Goal: Contribute content: Contribute content

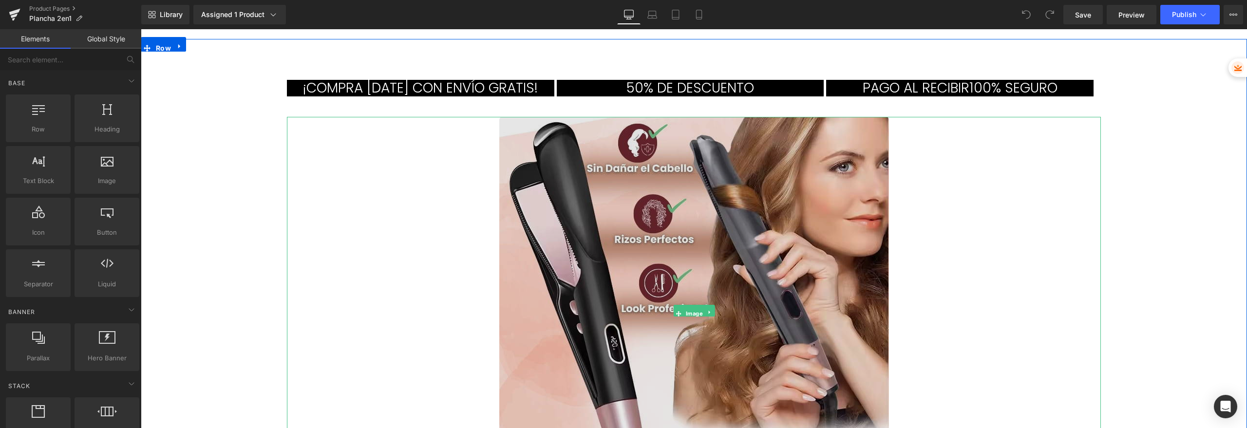
click at [641, 222] on img at bounding box center [694, 312] width 390 height 390
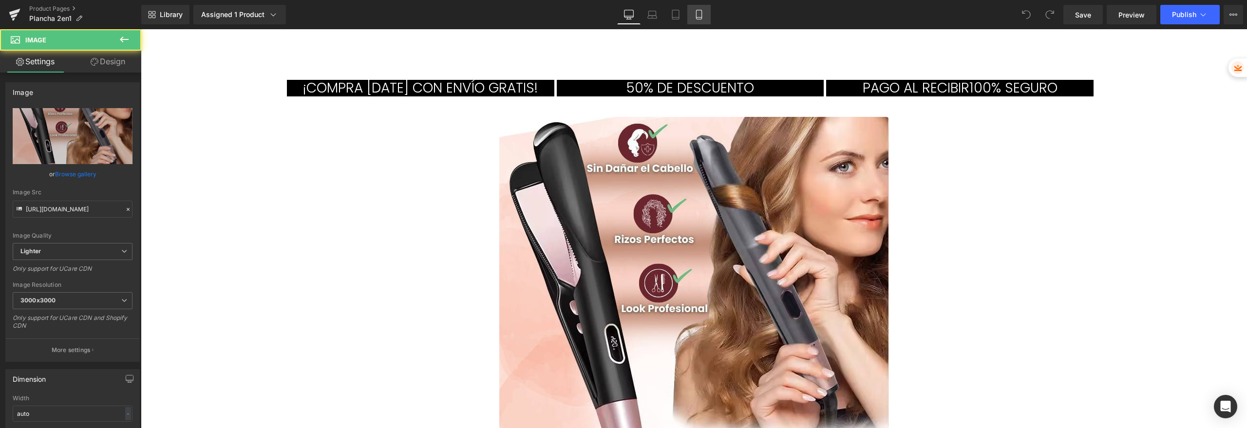
click at [702, 18] on icon at bounding box center [699, 15] width 10 height 10
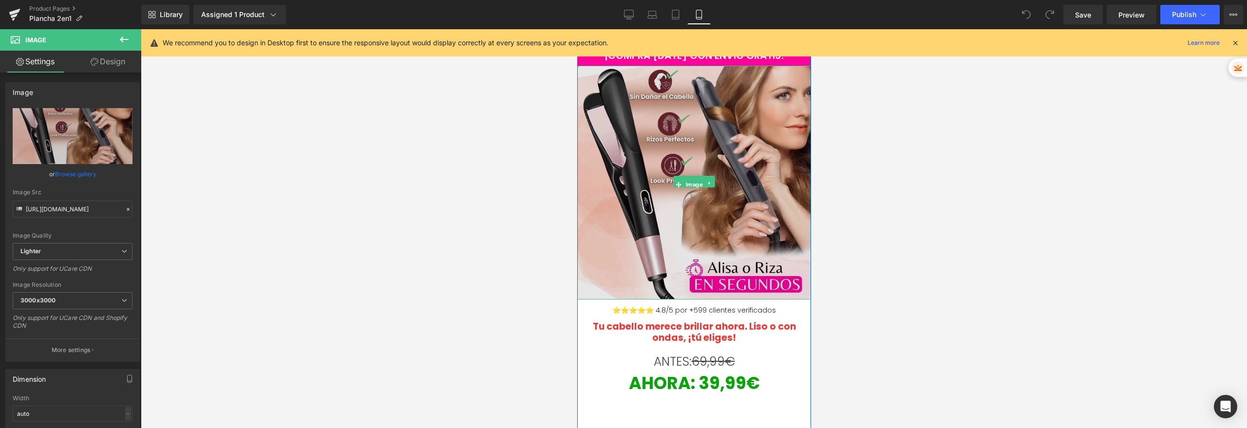
click at [618, 136] on img at bounding box center [694, 183] width 234 height 234
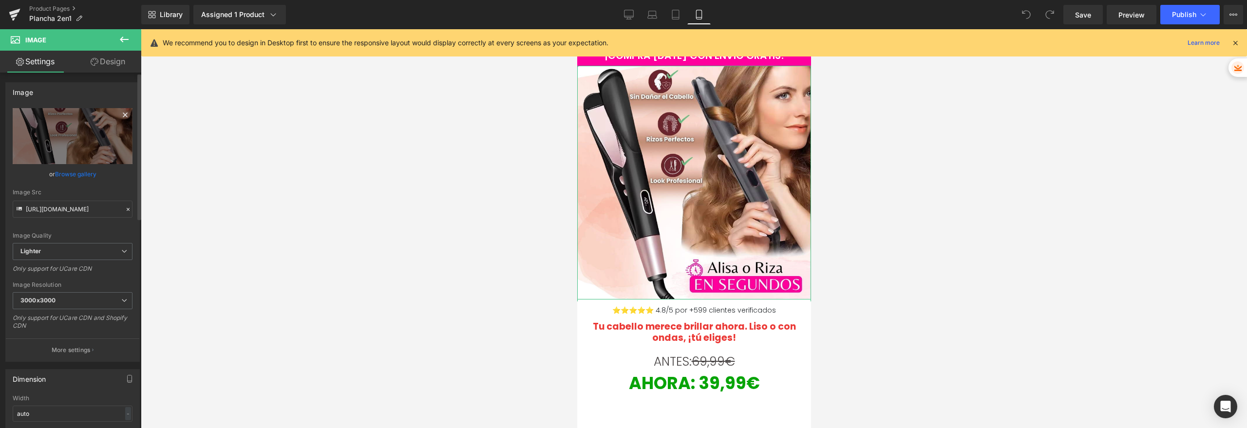
click at [126, 114] on icon at bounding box center [125, 115] width 12 height 12
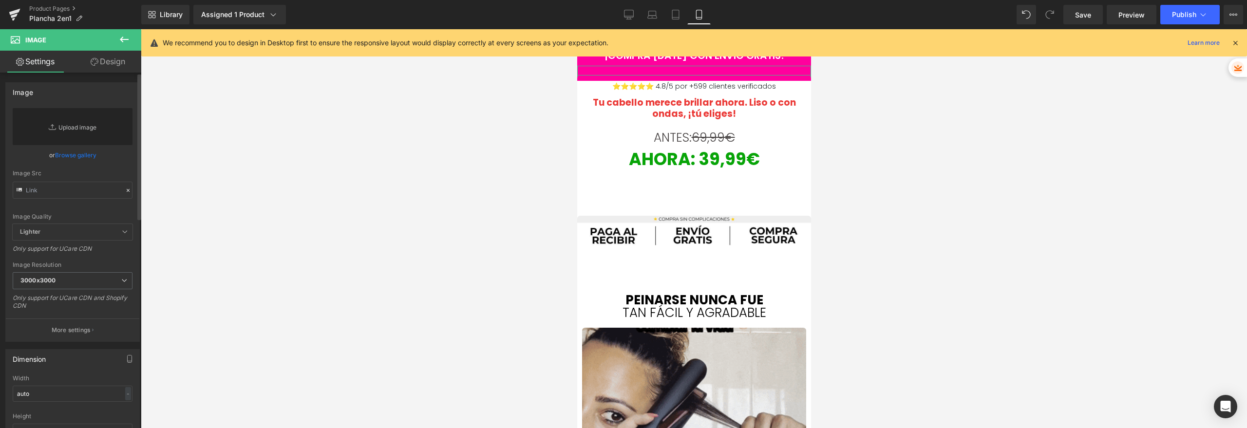
click at [65, 124] on link "Replace Image" at bounding box center [73, 126] width 120 height 37
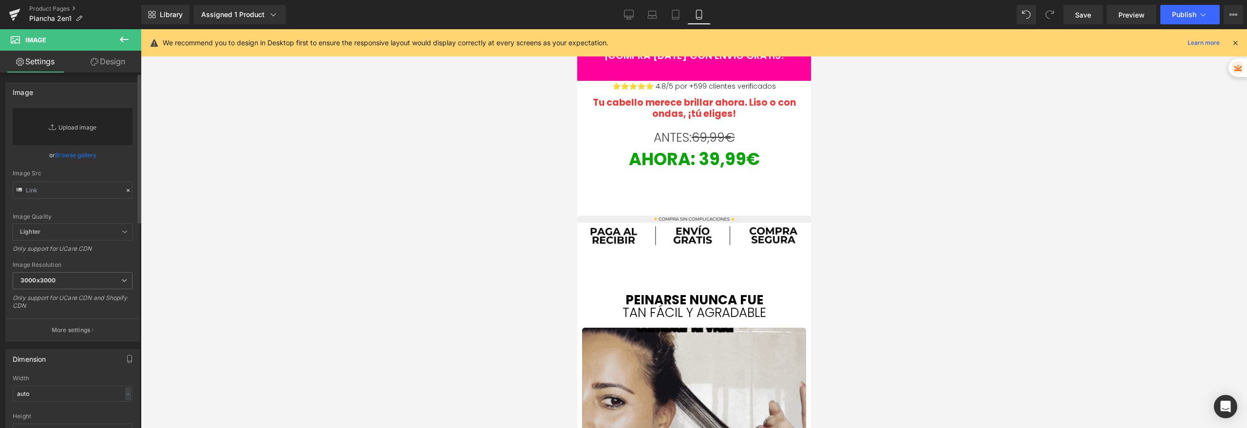
type input "C:\fakepath\Belleza (1).jpg"
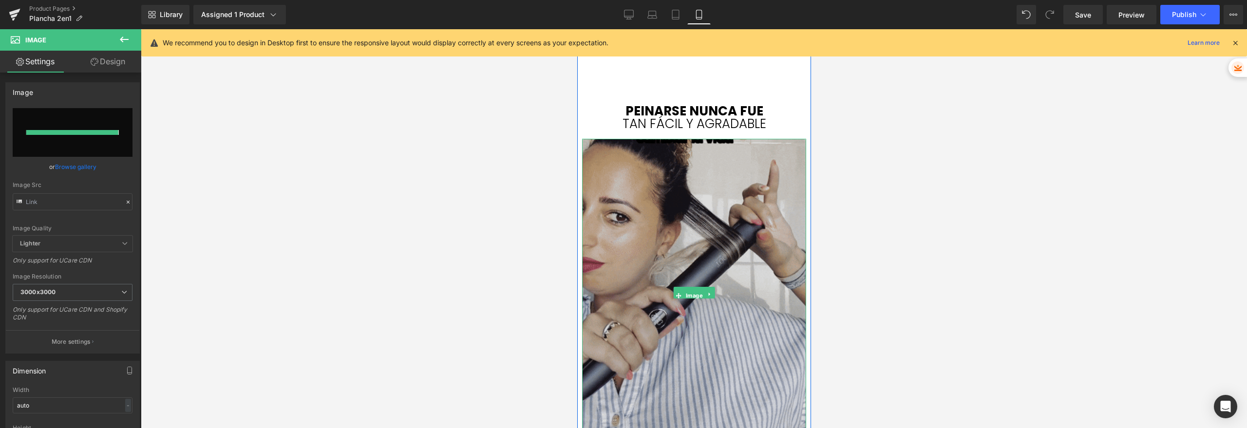
scroll to position [413, 0]
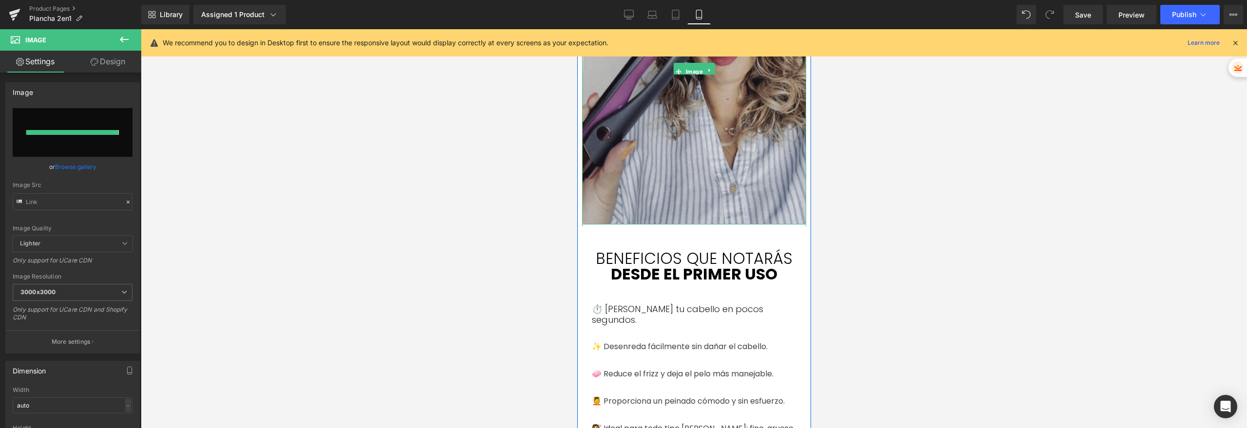
type input "[URL][DOMAIN_NAME]"
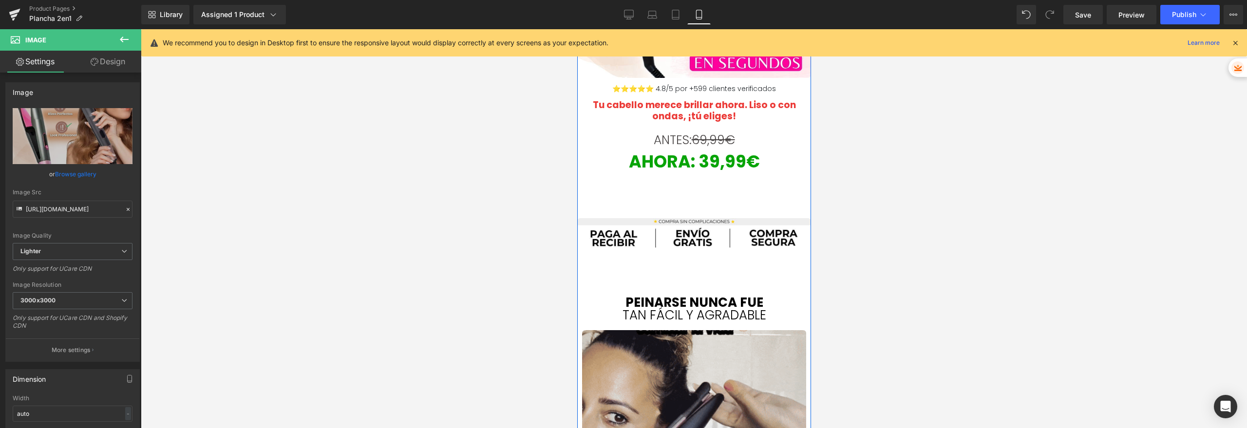
scroll to position [0, 0]
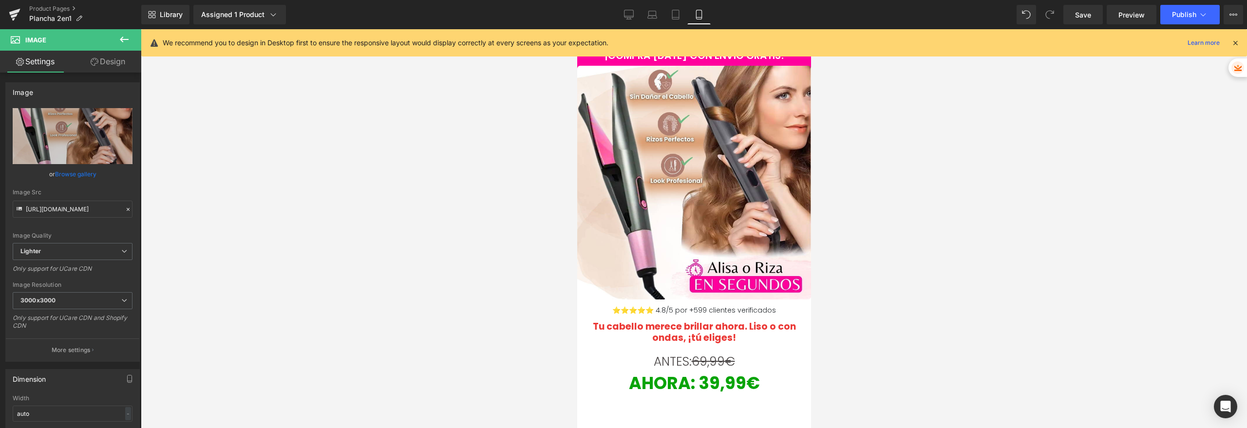
click at [121, 41] on icon at bounding box center [124, 40] width 9 height 6
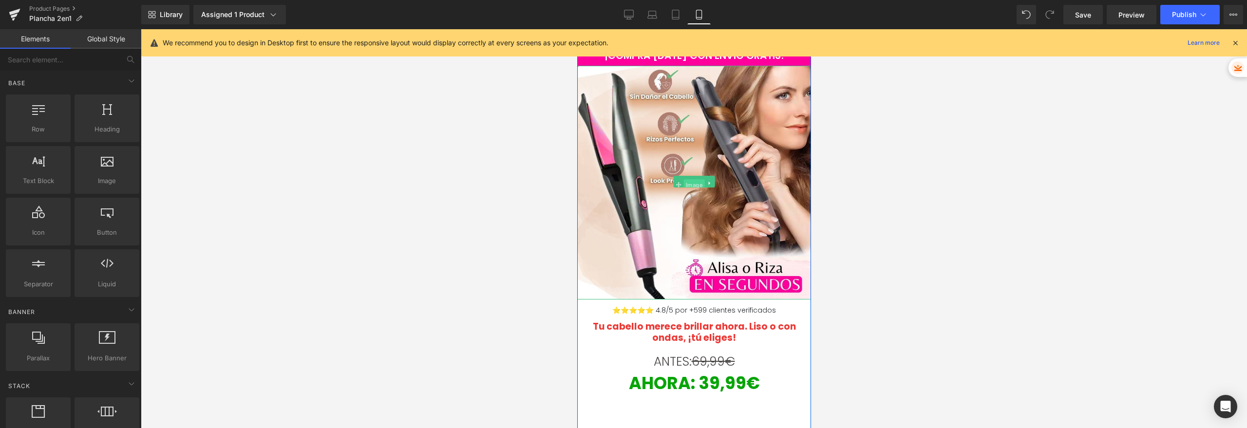
drag, startPoint x: 689, startPoint y: 182, endPoint x: 746, endPoint y: 170, distance: 58.6
click at [689, 182] on span "Image" at bounding box center [693, 185] width 21 height 12
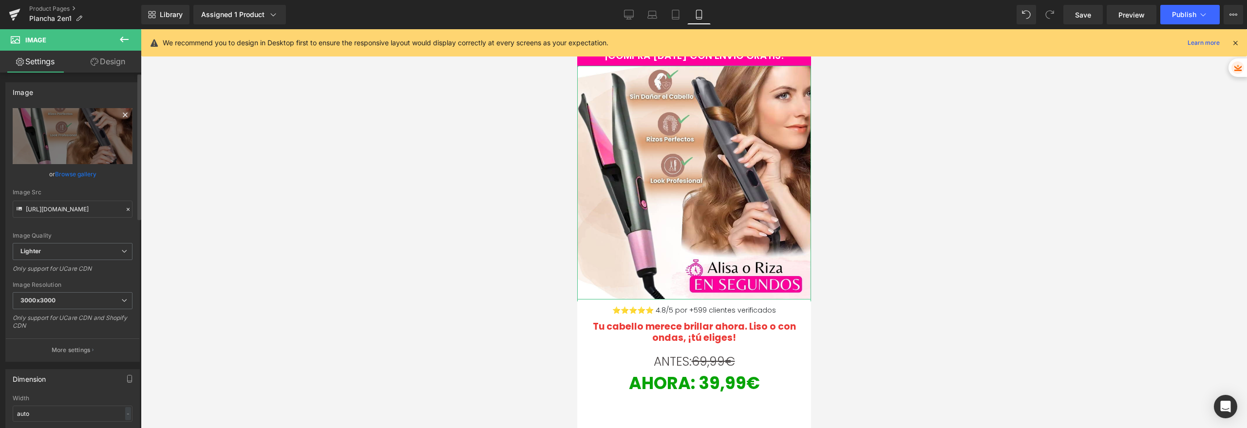
click at [119, 113] on icon at bounding box center [125, 115] width 12 height 12
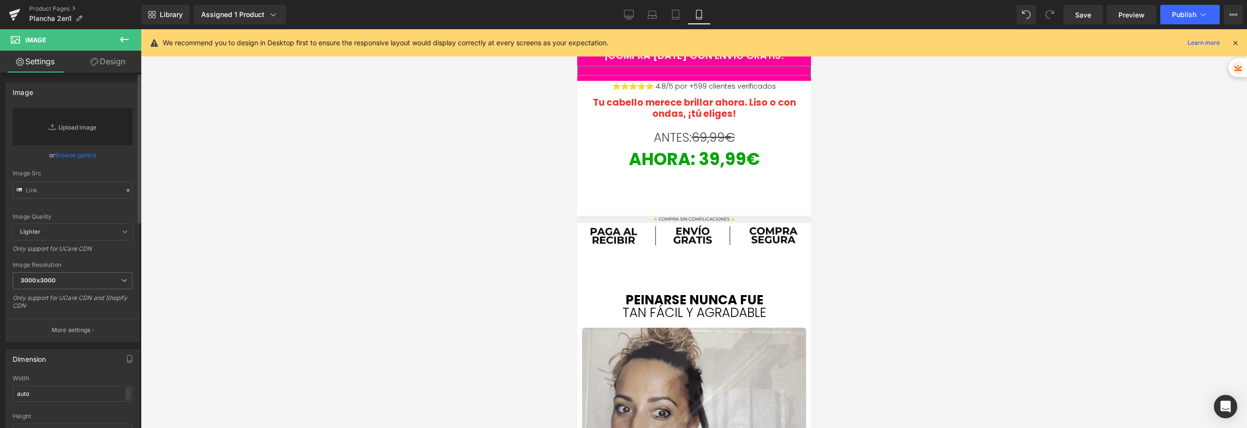
click at [77, 123] on link "Replace Image" at bounding box center [73, 126] width 120 height 37
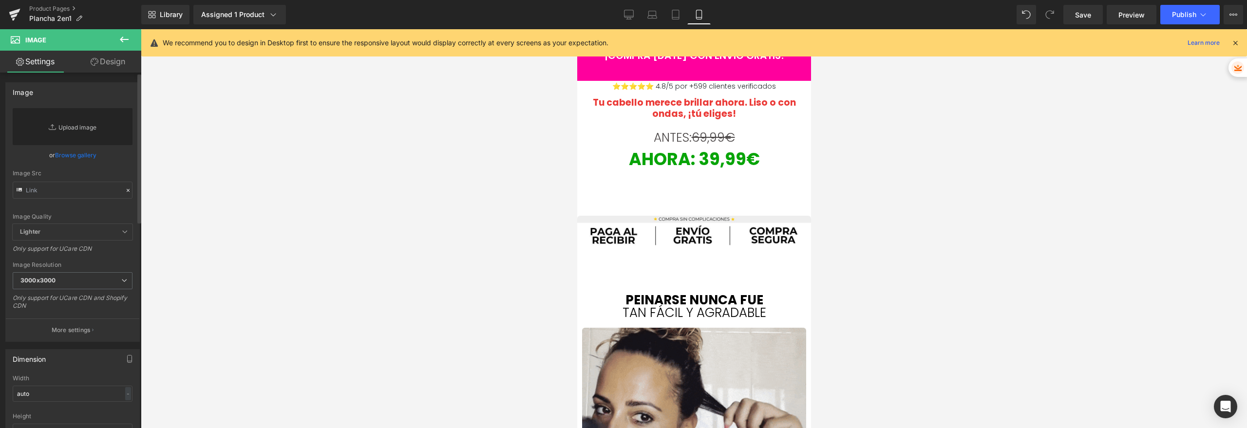
type input "C:\fakepath\Belleza (2) (2).jpg"
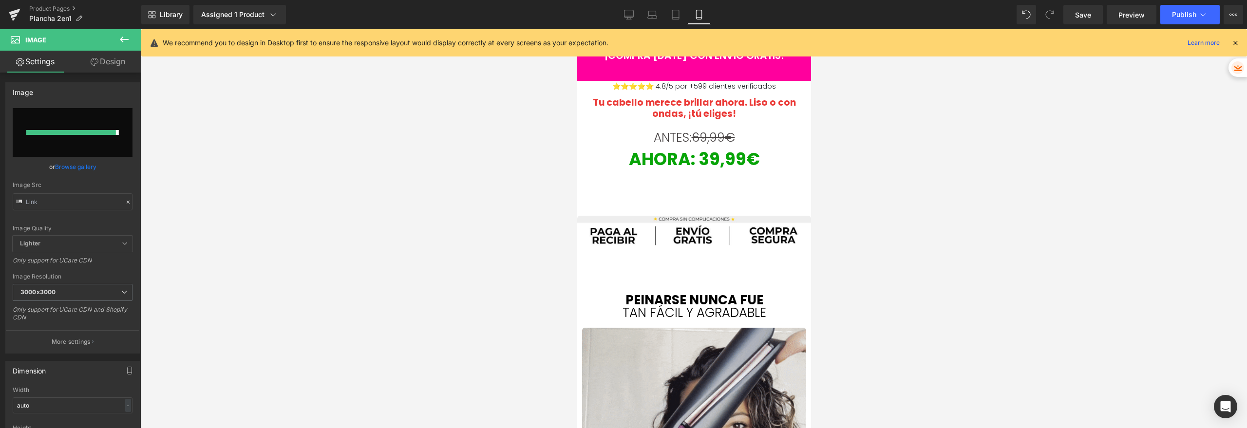
type input "[URL][DOMAIN_NAME]"
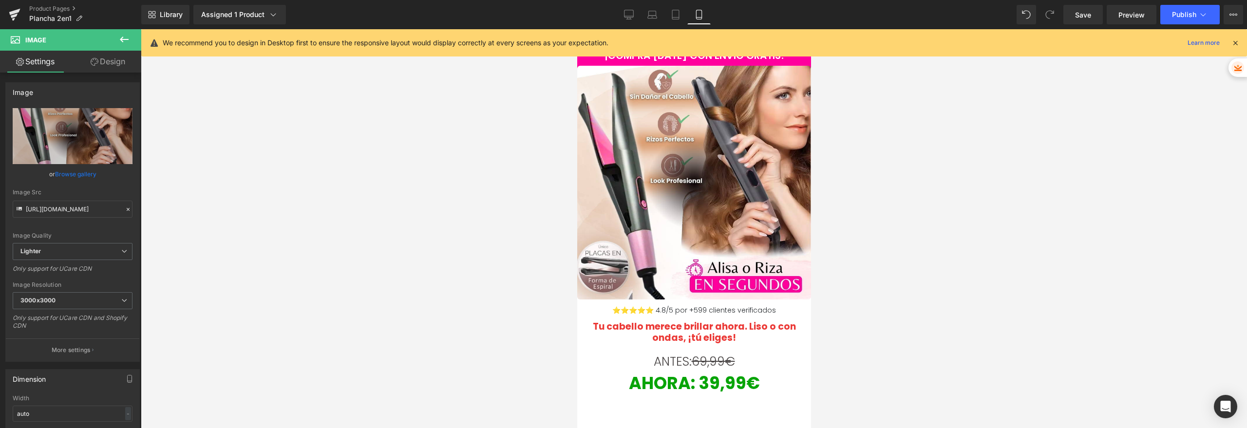
click at [460, 177] on div at bounding box center [694, 228] width 1106 height 399
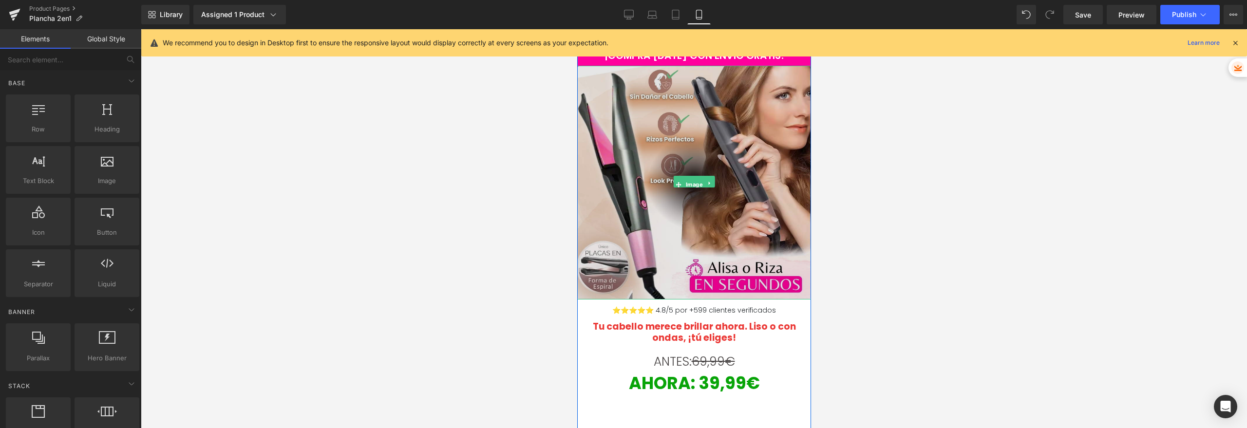
click at [671, 202] on img at bounding box center [694, 183] width 234 height 234
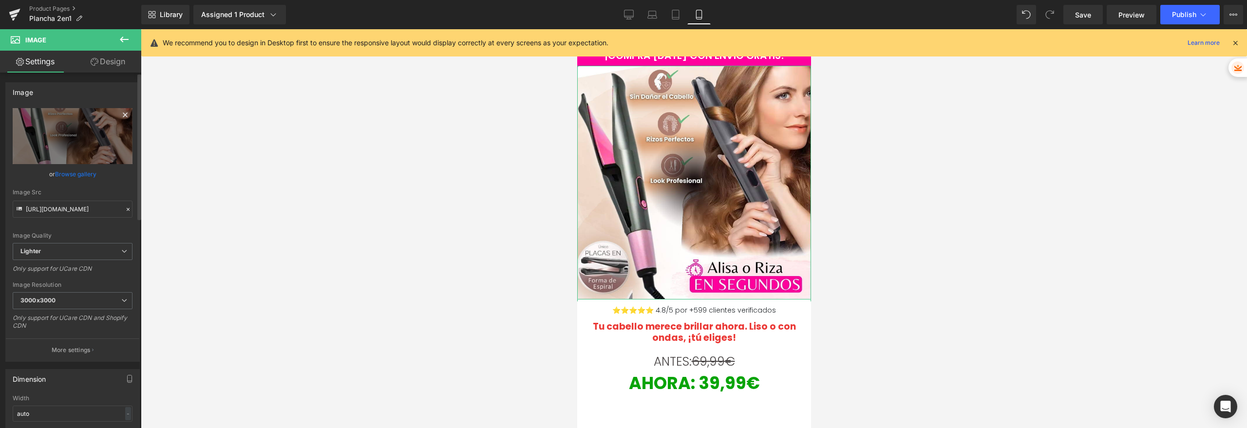
click at [124, 114] on icon at bounding box center [125, 115] width 12 height 12
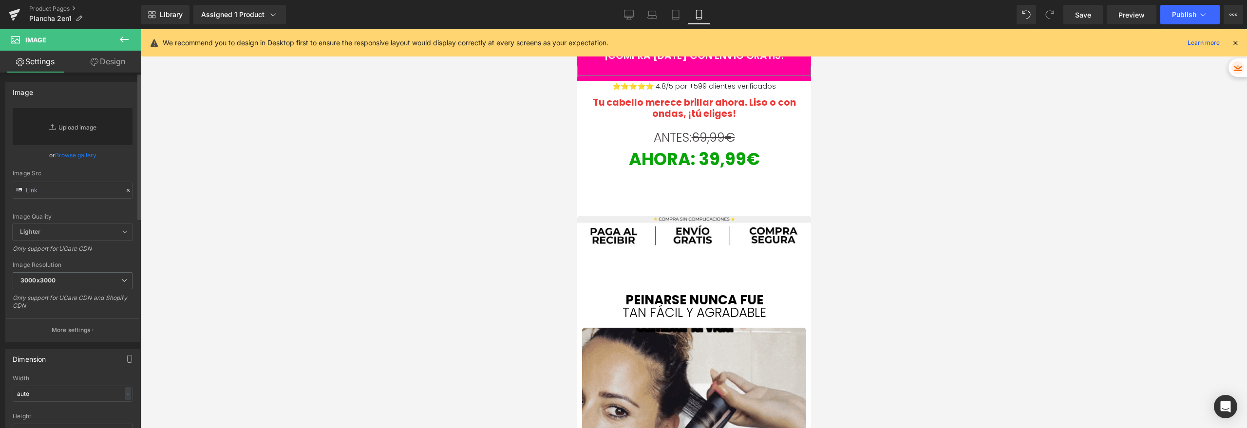
click at [96, 123] on link "Replace Image" at bounding box center [73, 126] width 120 height 37
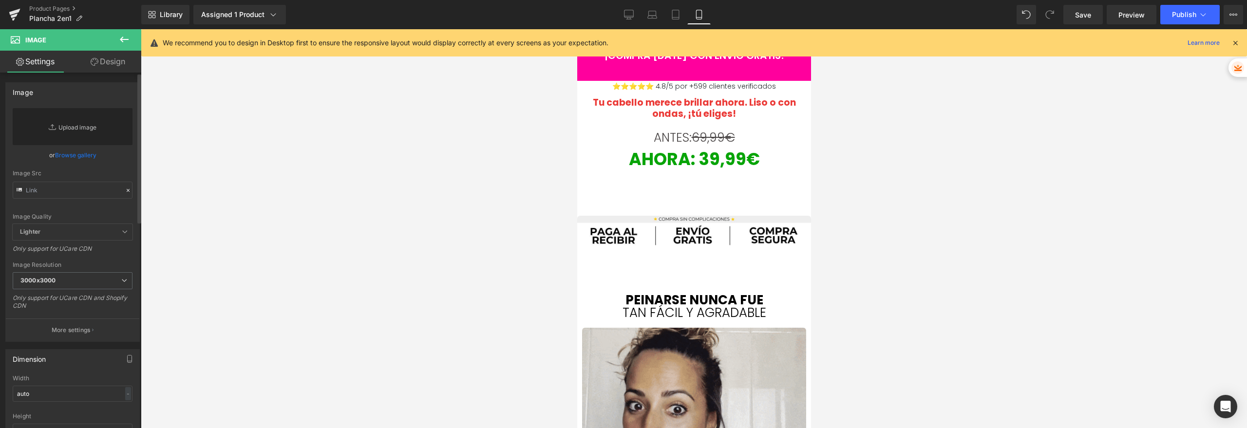
type input "C:\fakepath\Belleza (4) (1).jpg"
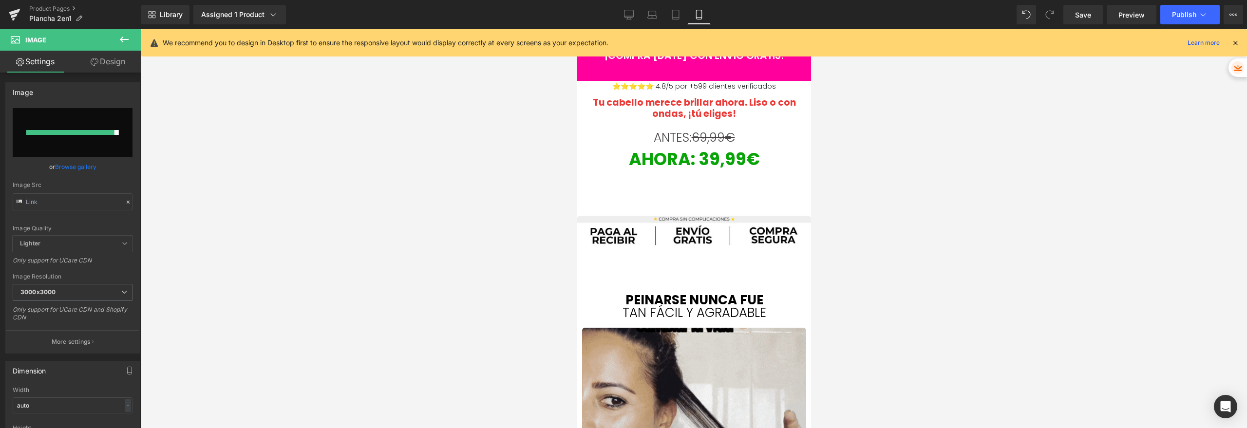
type input "[URL][DOMAIN_NAME]"
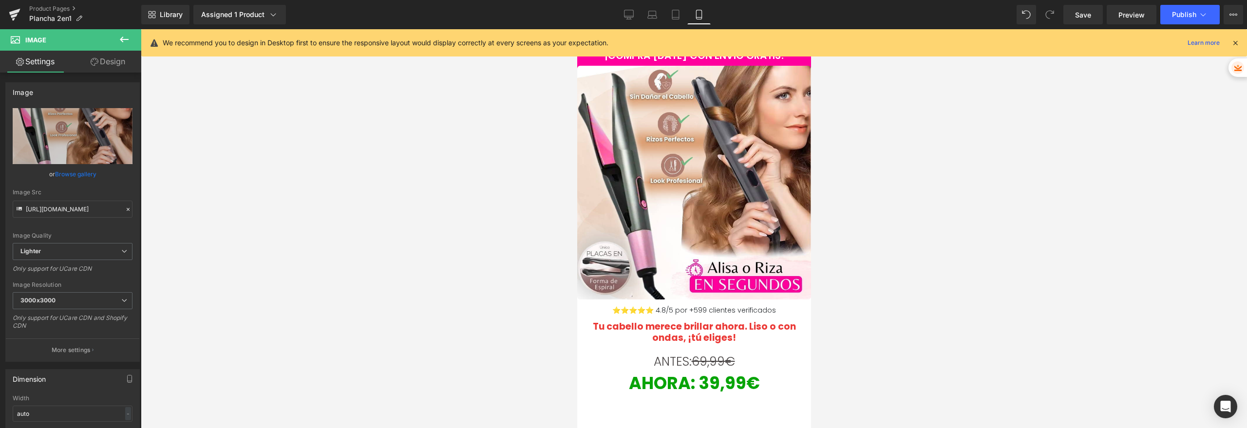
click at [539, 224] on div at bounding box center [694, 228] width 1106 height 399
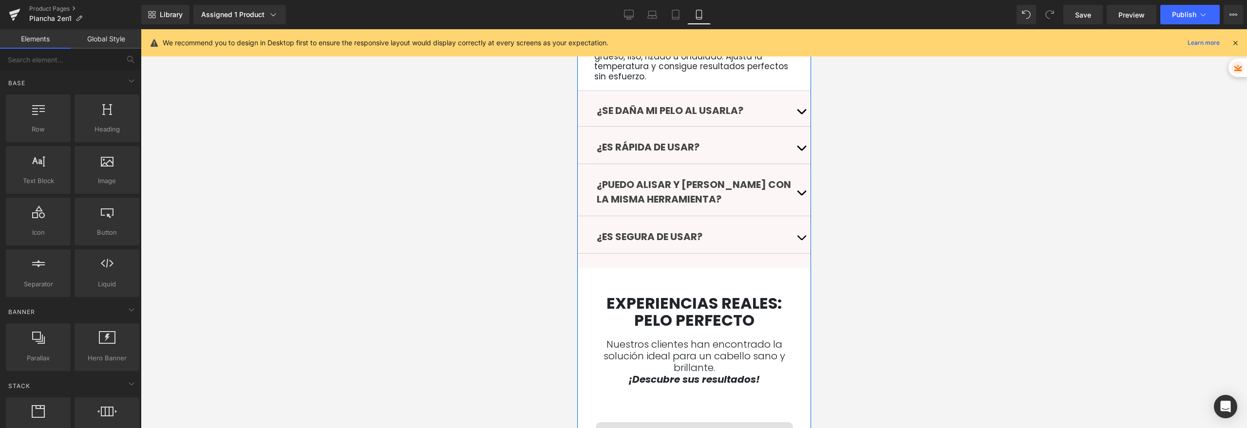
scroll to position [2768, 0]
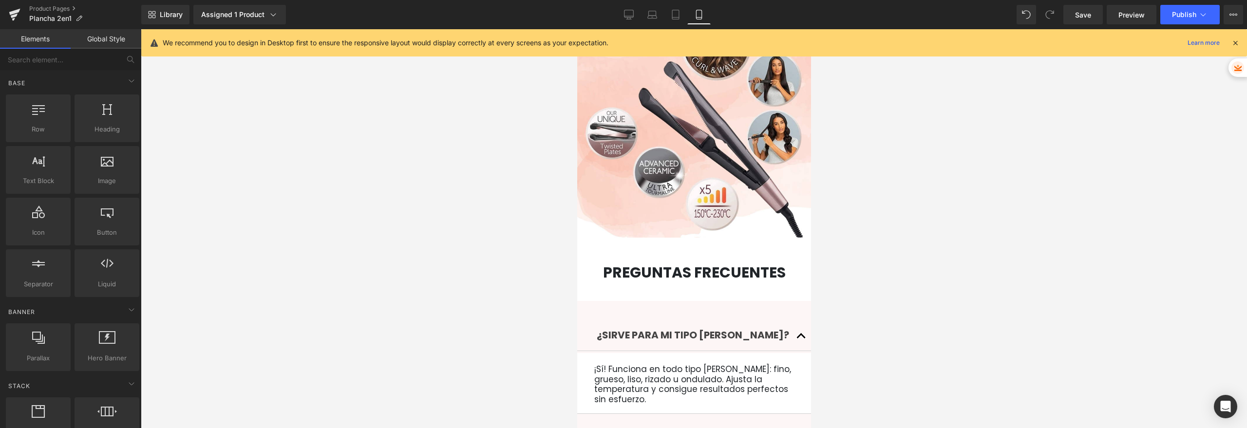
click at [1033, 260] on div at bounding box center [694, 228] width 1106 height 399
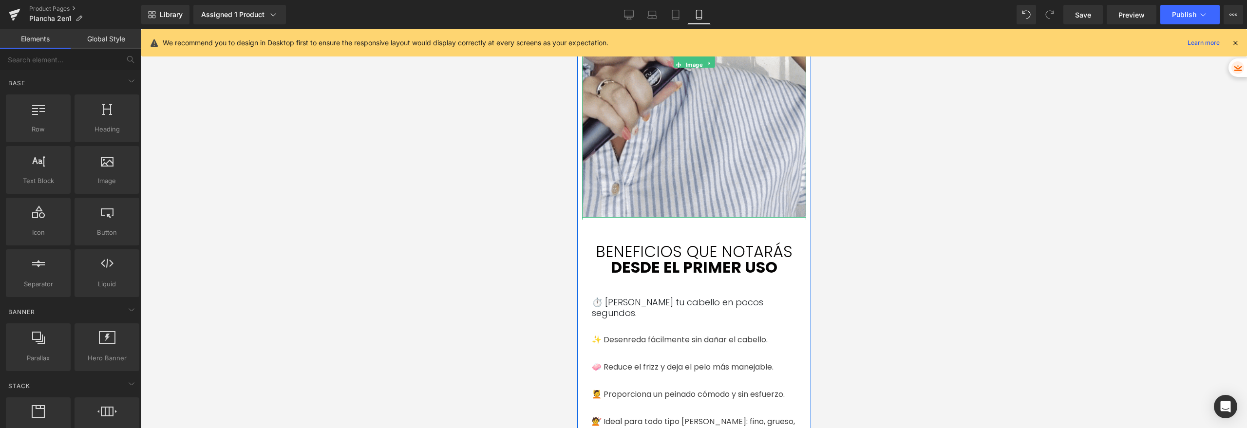
scroll to position [435, 0]
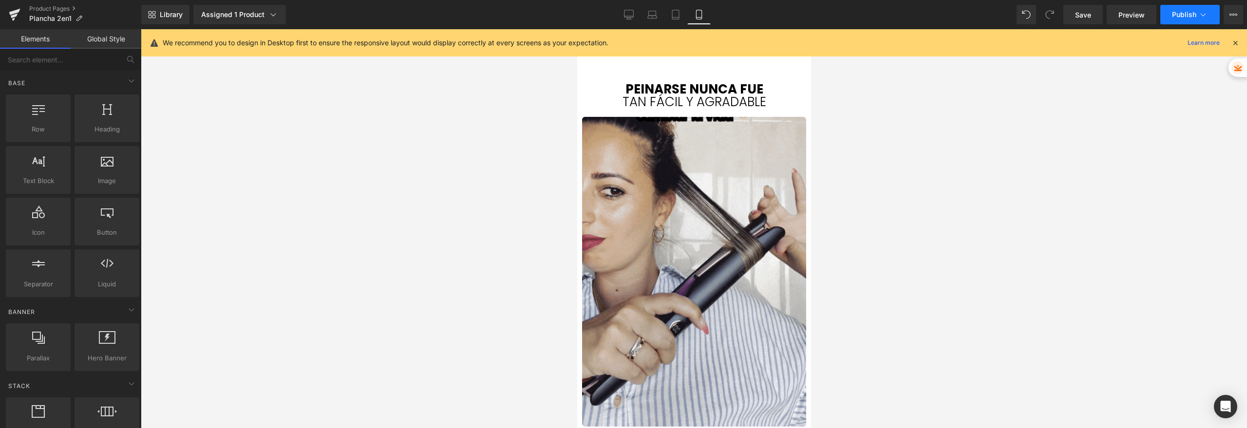
click at [1177, 17] on span "Publish" at bounding box center [1184, 15] width 24 height 8
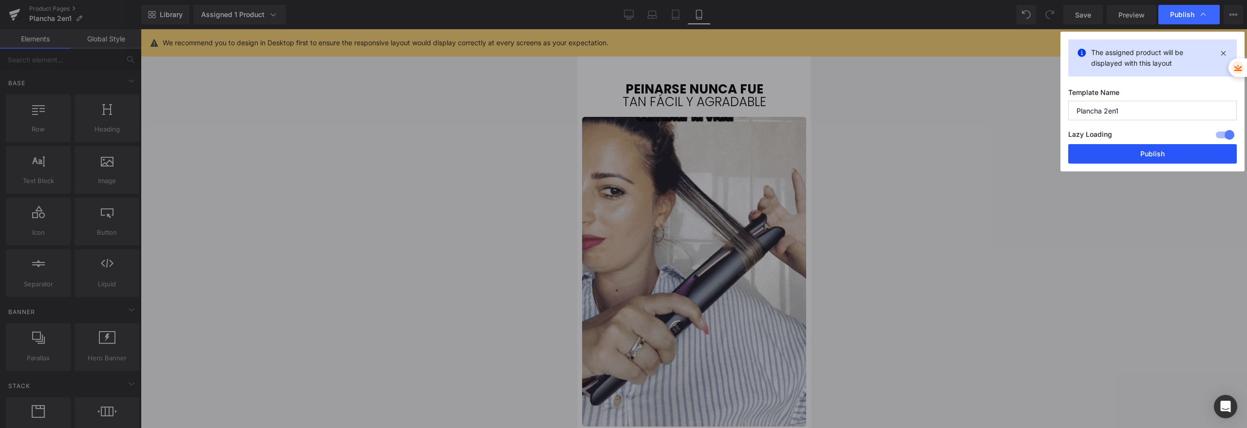
click at [1119, 148] on button "Publish" at bounding box center [1152, 153] width 168 height 19
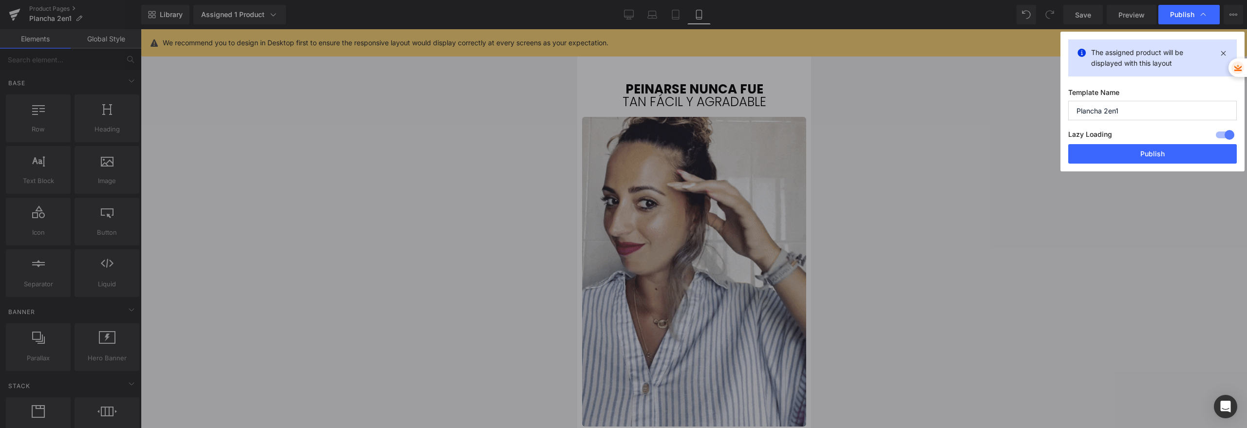
click at [954, 185] on div at bounding box center [694, 228] width 1106 height 399
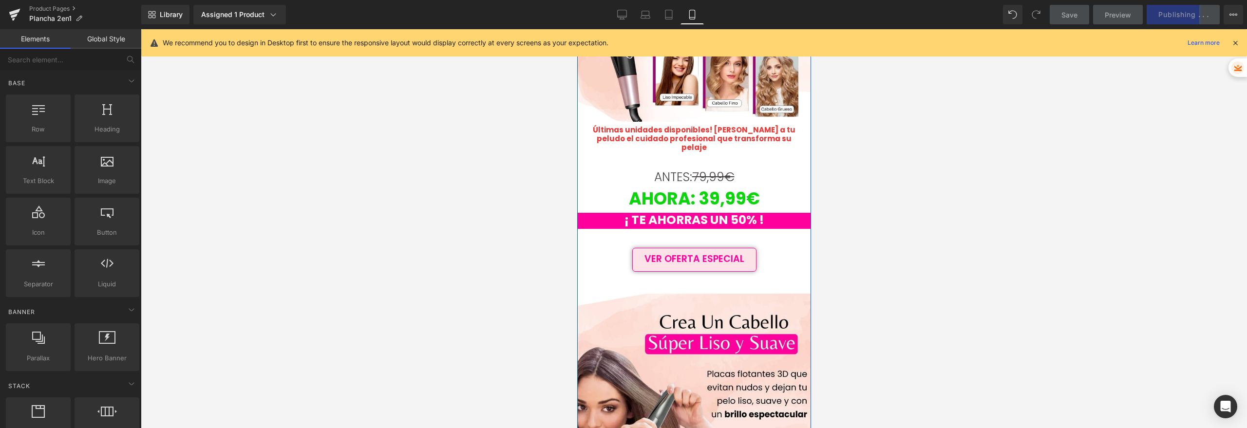
scroll to position [1558, 0]
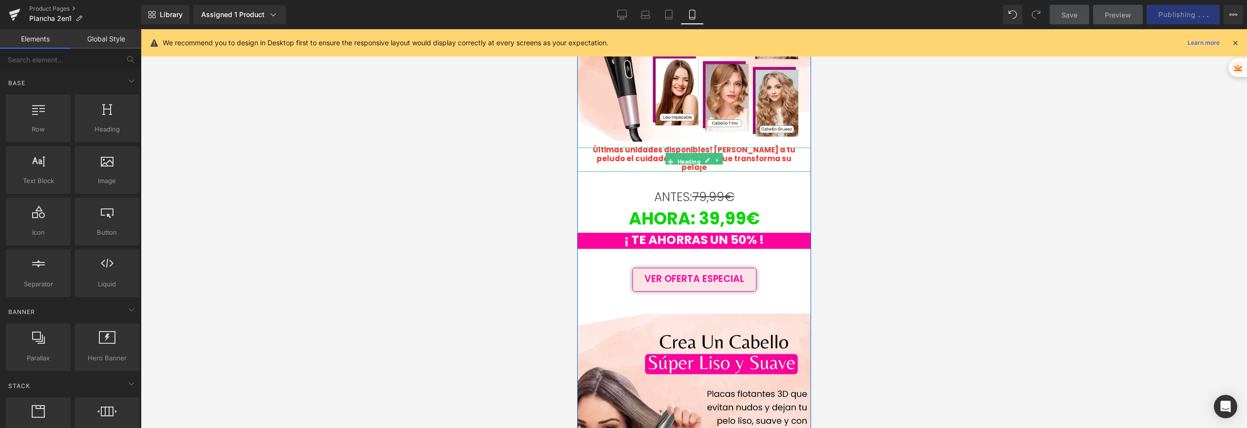
click at [773, 146] on h1 "Últimas unidades disponibles! [PERSON_NAME] a tu peludo el cuidado profesional …" at bounding box center [693, 159] width 219 height 26
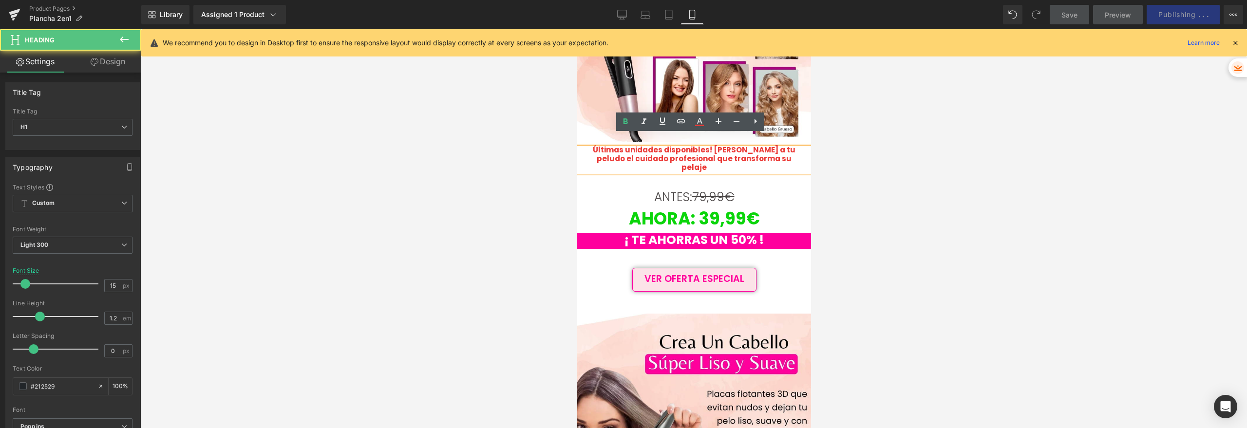
click at [758, 147] on b "Últimas unidades disponibles! [PERSON_NAME] a tu peludo el cuidado profesional …" at bounding box center [693, 159] width 203 height 28
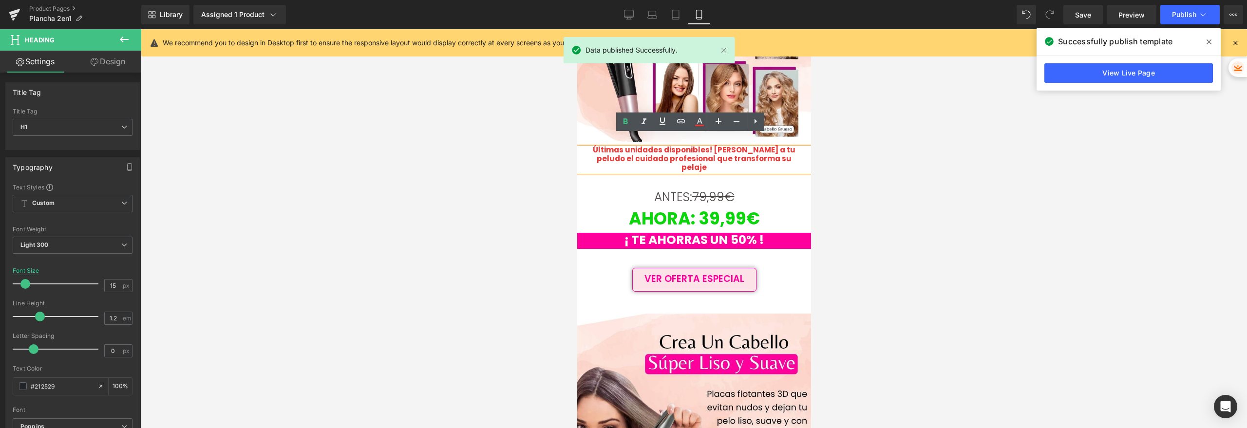
click at [738, 145] on b "Últimas unidades disponibles! [PERSON_NAME] a tu peludo el cuidado profesional …" at bounding box center [693, 159] width 203 height 28
click at [765, 149] on h1 "Últimas unidades disponibles! [PERSON_NAME] a tu peludo el cuidado profesional …" at bounding box center [693, 159] width 219 height 26
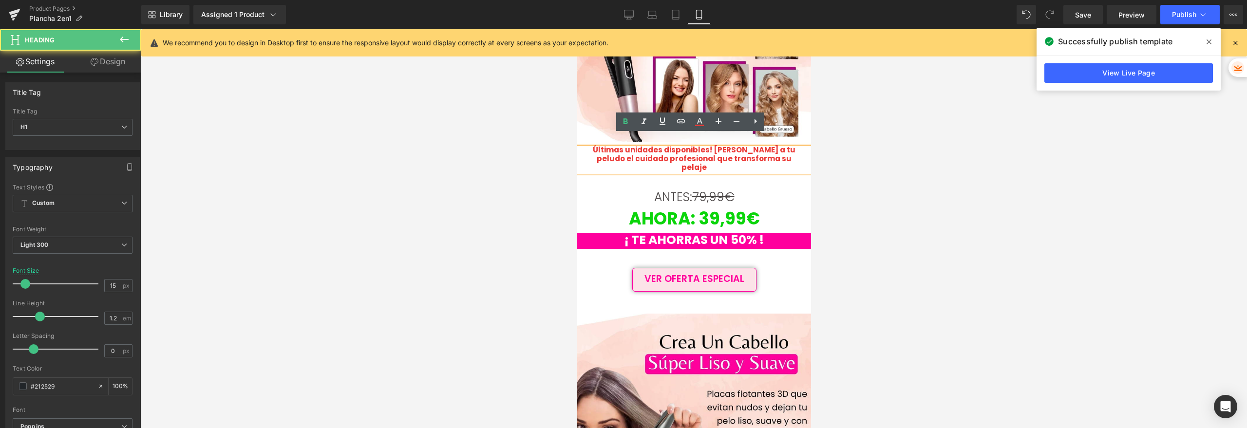
click at [749, 145] on b "Últimas unidades disponibles! [PERSON_NAME] a tu peludo el cuidado profesional …" at bounding box center [693, 159] width 203 height 28
click at [771, 147] on h1 "Últimas unidades disponibles! [PERSON_NAME] a tu peludo el cuidado profesional …" at bounding box center [693, 159] width 219 height 26
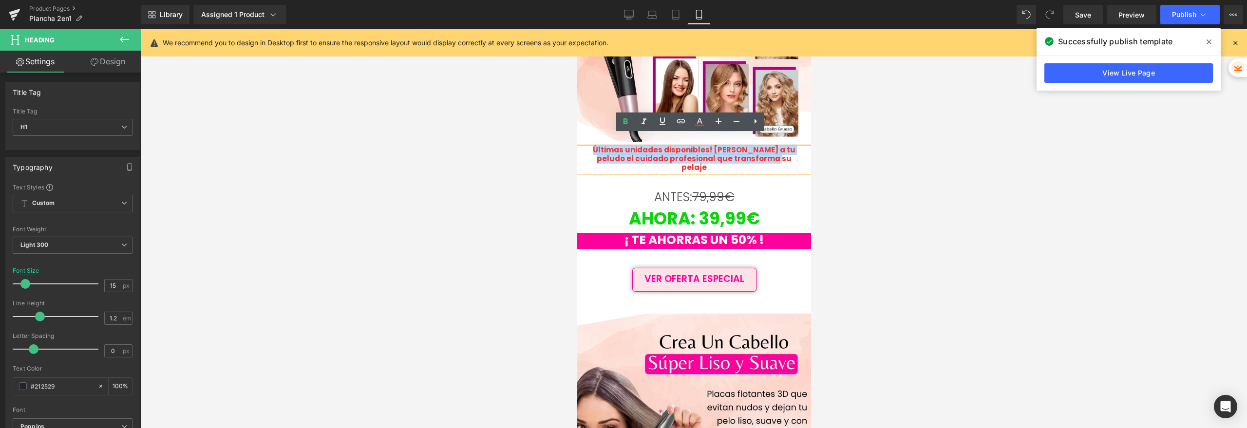
drag, startPoint x: 775, startPoint y: 149, endPoint x: 571, endPoint y: 133, distance: 204.6
copy b "Últimas unidades disponibles! [PERSON_NAME] a tu peludo el cuidado profesional …"
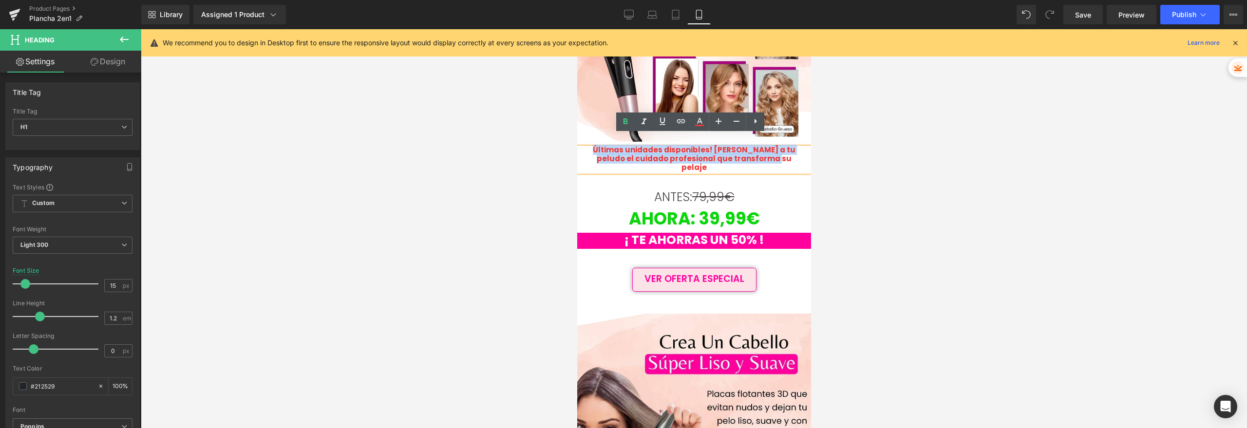
paste div
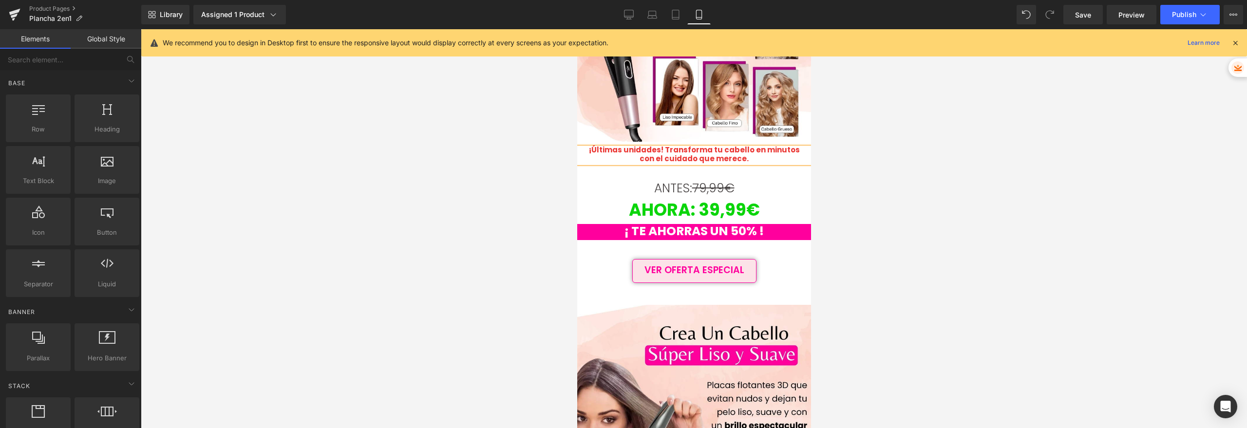
click at [526, 152] on div at bounding box center [694, 228] width 1106 height 399
click at [523, 148] on div at bounding box center [694, 228] width 1106 height 399
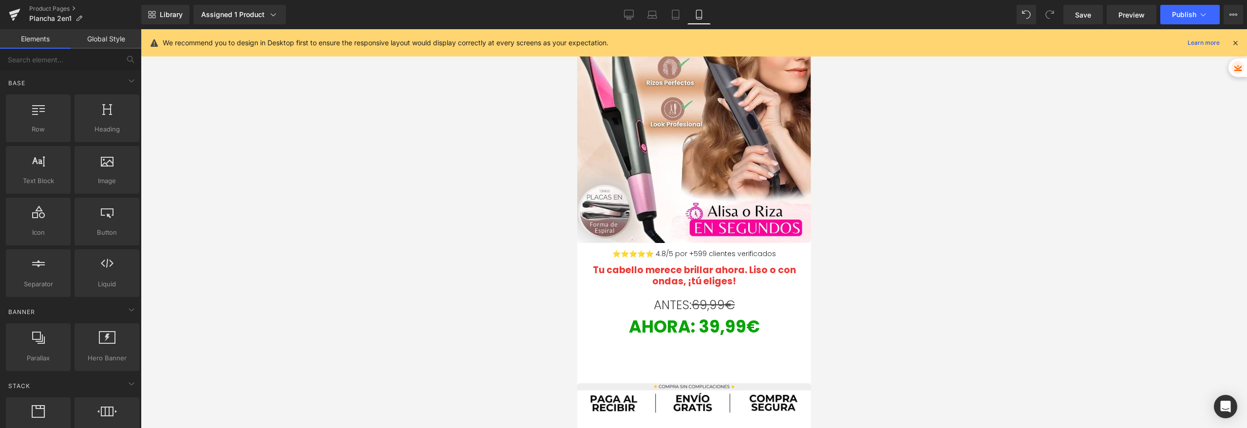
scroll to position [0, 0]
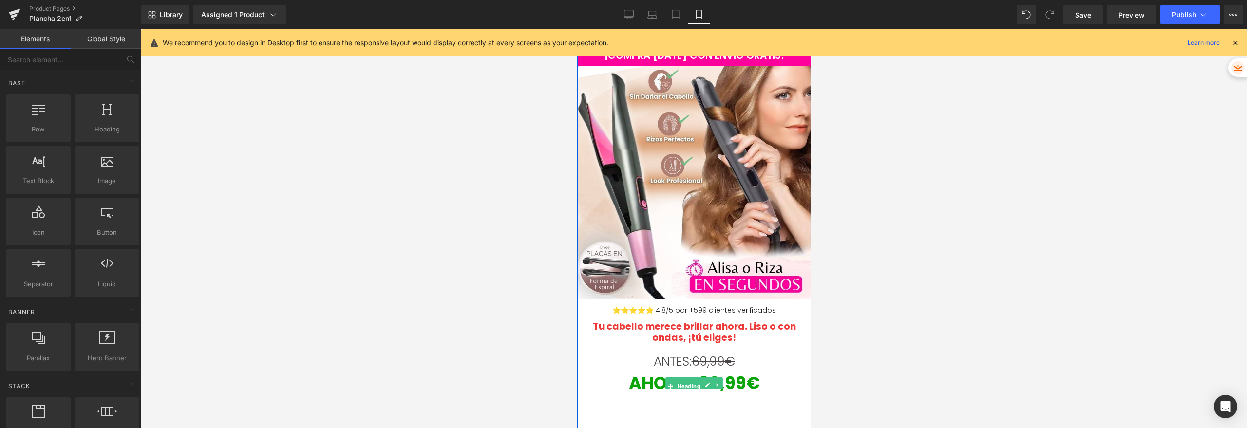
click at [723, 380] on span "AHORA: 39,99€" at bounding box center [693, 383] width 131 height 24
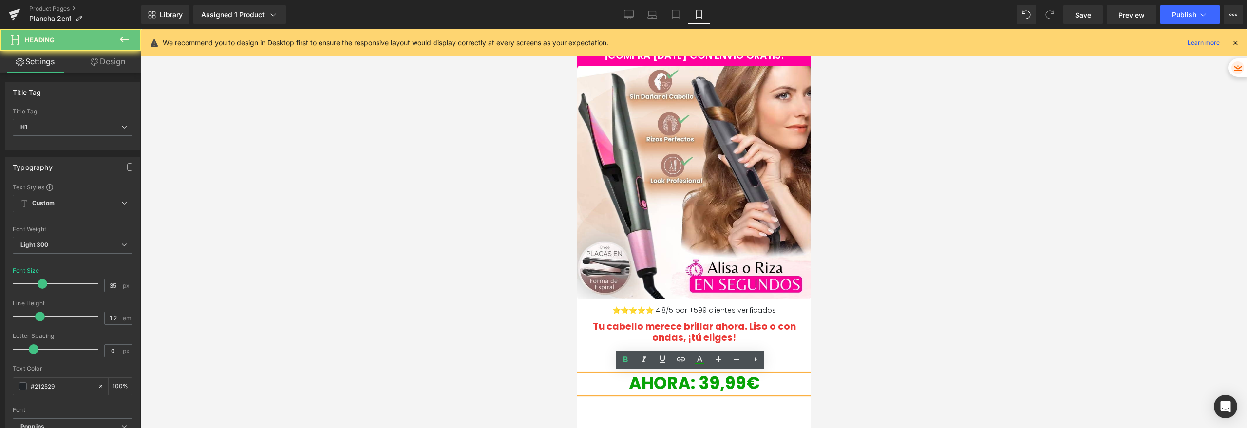
click at [710, 384] on span "AHORA: 39,99€" at bounding box center [693, 383] width 131 height 24
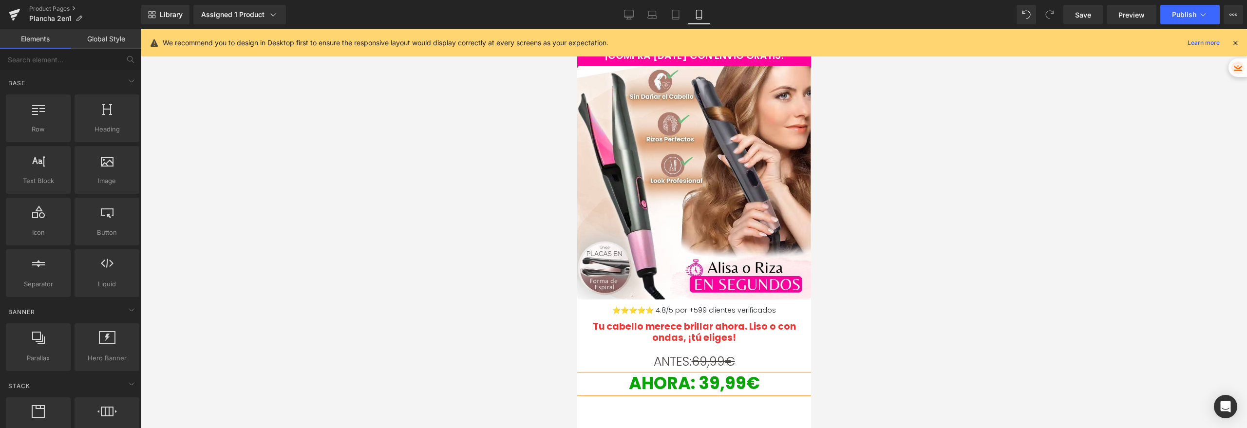
click at [463, 235] on div at bounding box center [694, 228] width 1106 height 399
click at [1235, 43] on icon at bounding box center [1235, 42] width 9 height 9
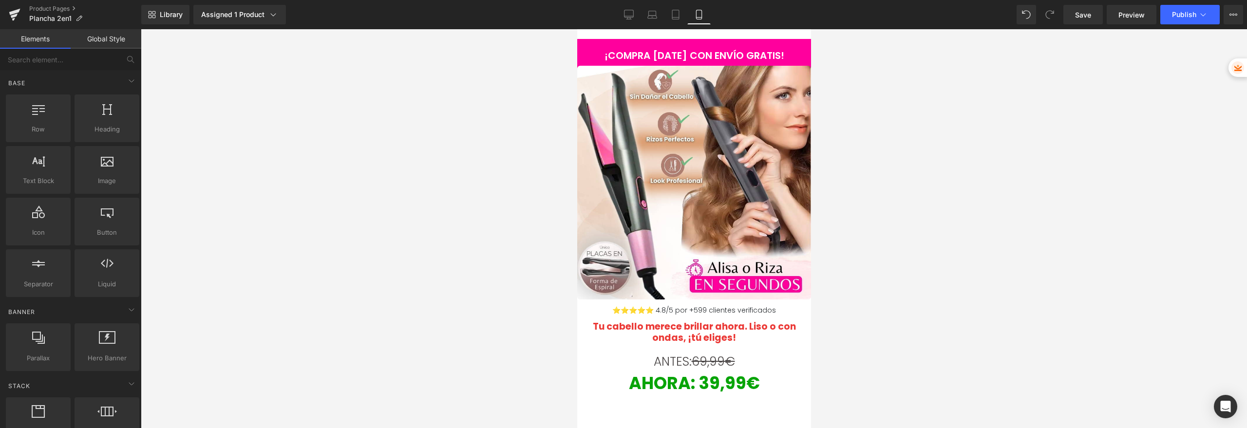
click at [990, 205] on div at bounding box center [694, 228] width 1106 height 399
click at [1178, 5] on button "Publish" at bounding box center [1189, 14] width 59 height 19
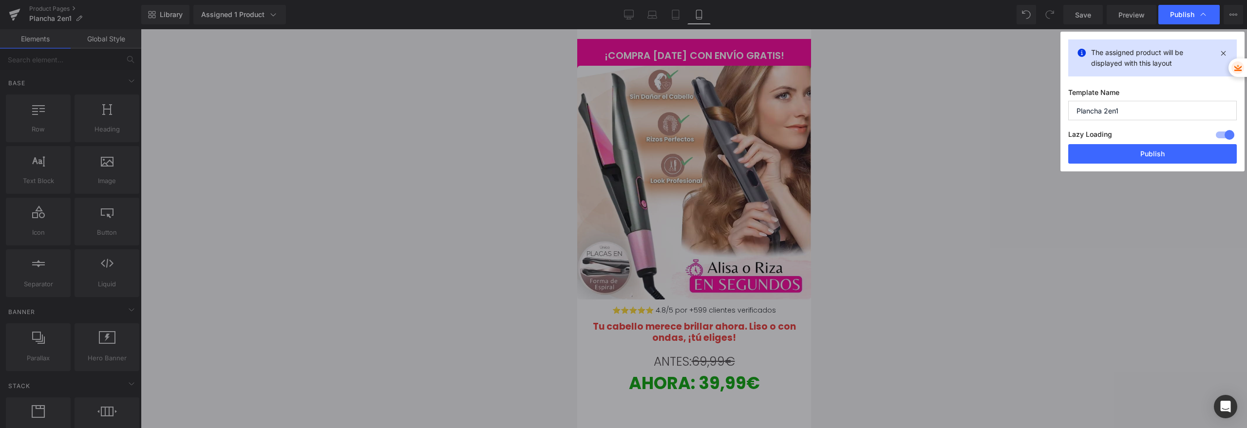
click at [1116, 165] on div "The assigned product will be displayed with this layout Template Name Plancha 2…" at bounding box center [1152, 102] width 184 height 140
click at [1115, 153] on button "Publish" at bounding box center [1152, 153] width 168 height 19
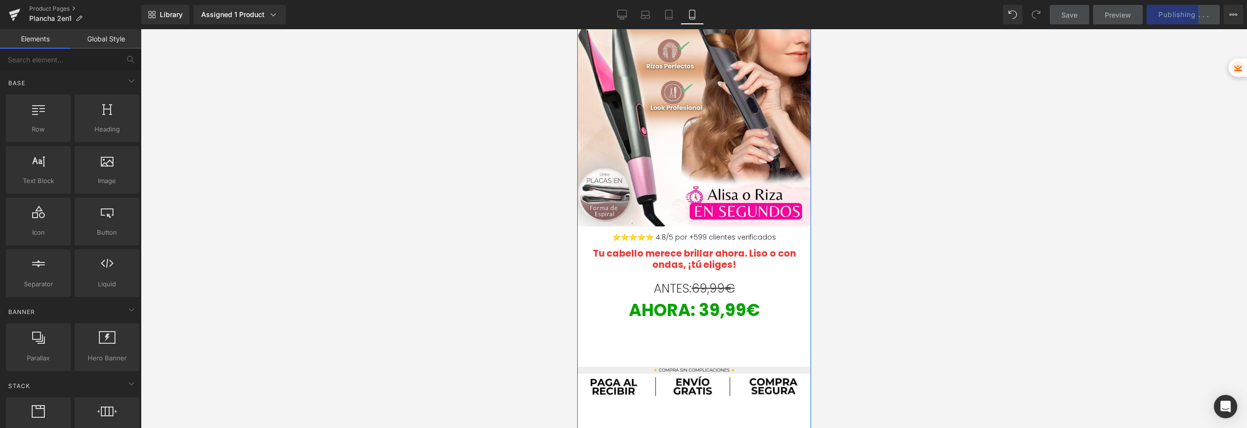
scroll to position [76, 0]
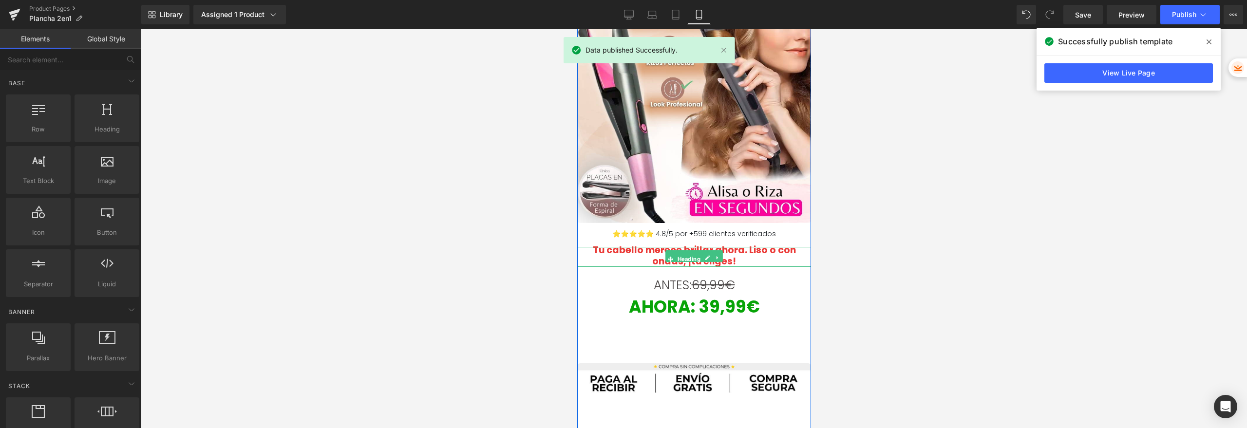
click at [765, 255] on b "Tu cabello merece brillar ahora. Liso o con ondas, ¡tú eliges!" at bounding box center [693, 255] width 203 height 24
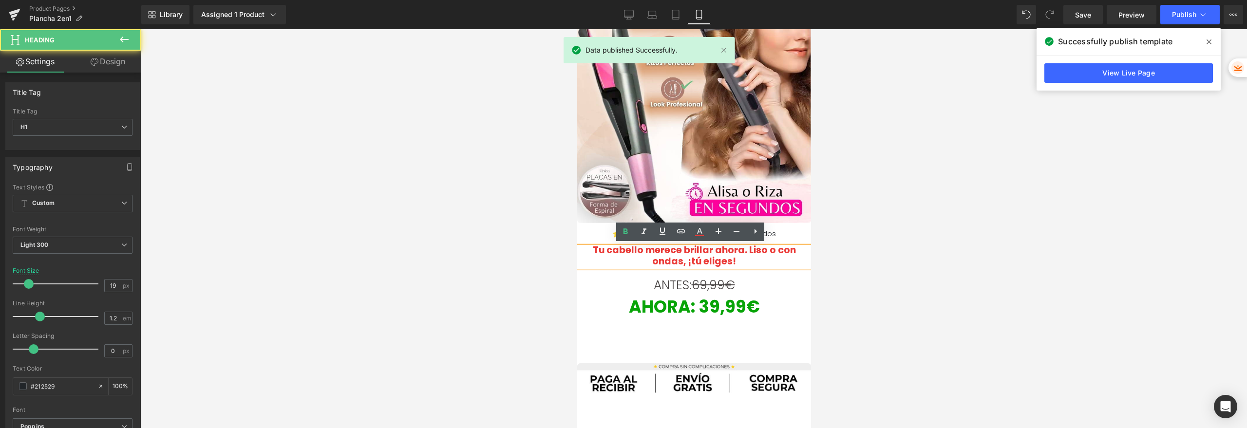
click at [671, 259] on b "Tu cabello merece brillar ahora. Liso o con ondas, ¡tú eliges!" at bounding box center [693, 255] width 203 height 24
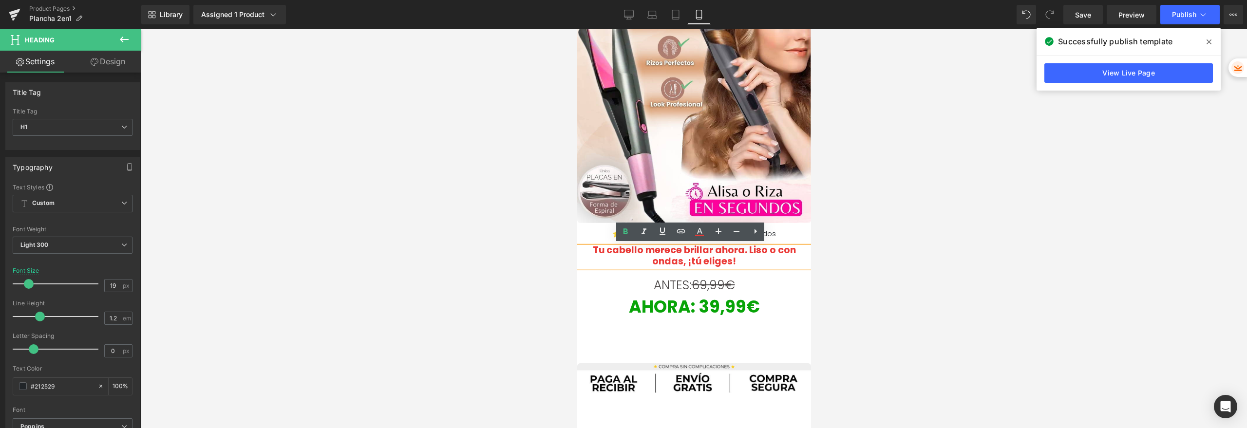
click at [743, 263] on h1 "Tu cabello merece brillar ahora. Liso o con ondas, ¡tú eliges!" at bounding box center [693, 256] width 219 height 22
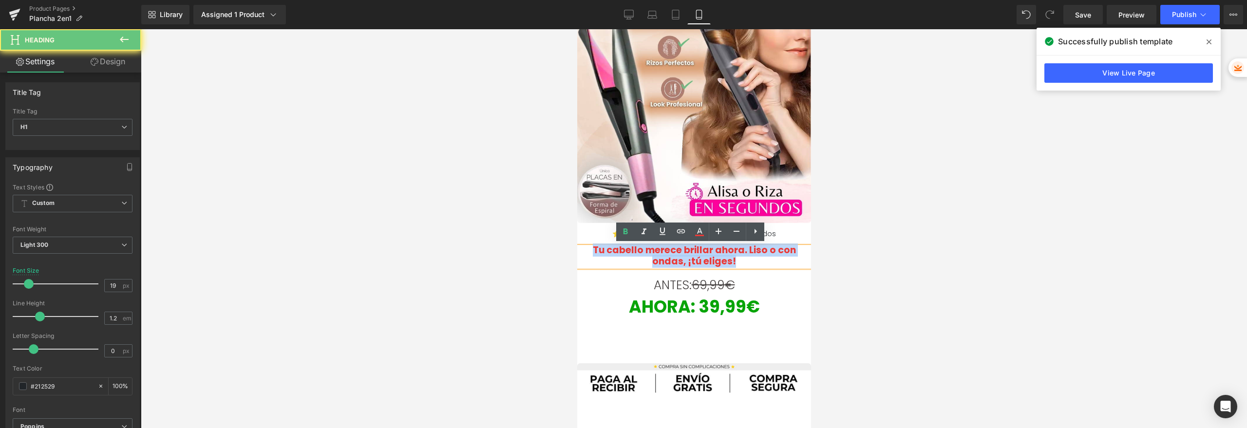
drag, startPoint x: 747, startPoint y: 263, endPoint x: 590, endPoint y: 243, distance: 159.0
copy b "Tu cabello merece brillar ahora. Liso o con ondas, ¡tú eliges!"
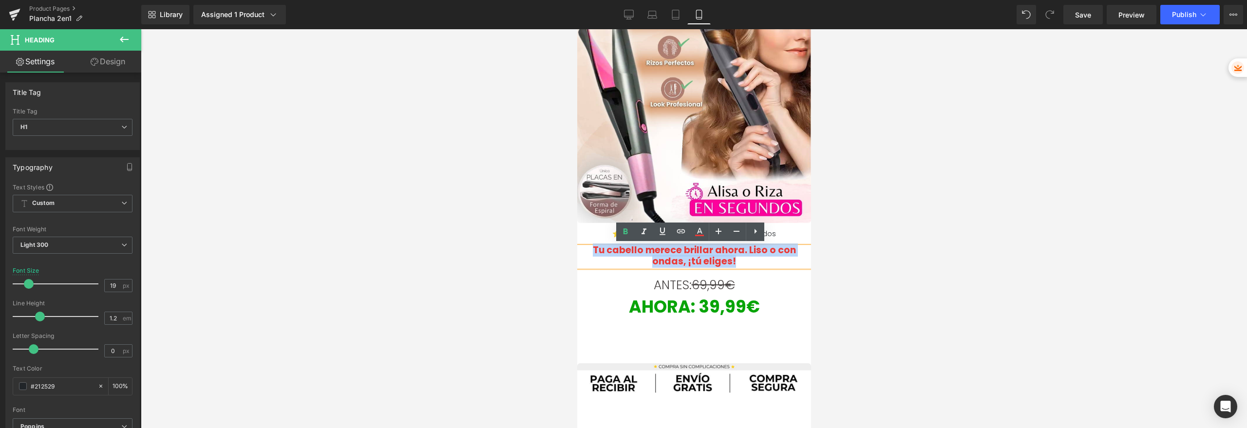
paste div
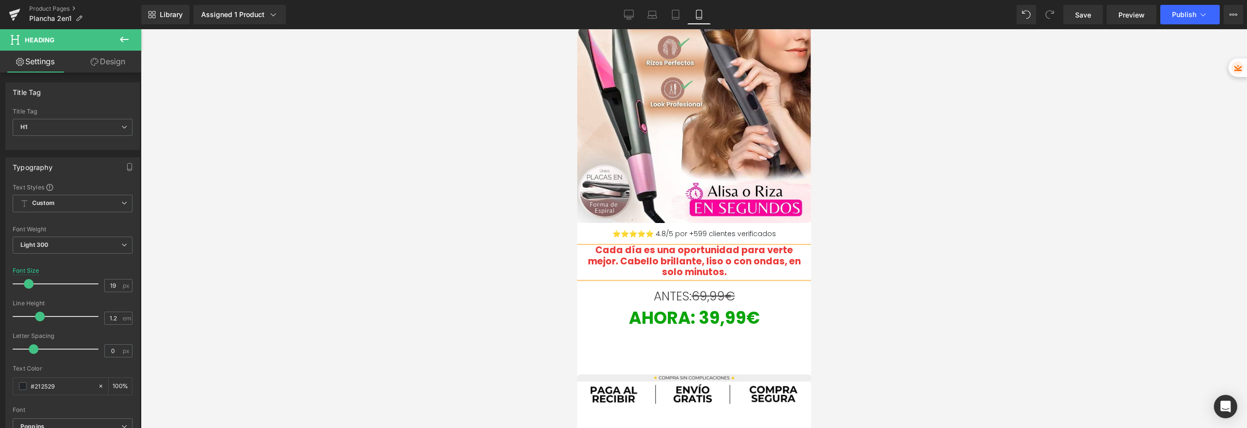
click at [706, 270] on b "Cada día es una oportunidad para verte mejor. Cabello brillante, liso o con ond…" at bounding box center [693, 261] width 213 height 36
click at [1084, 234] on div at bounding box center [694, 228] width 1106 height 399
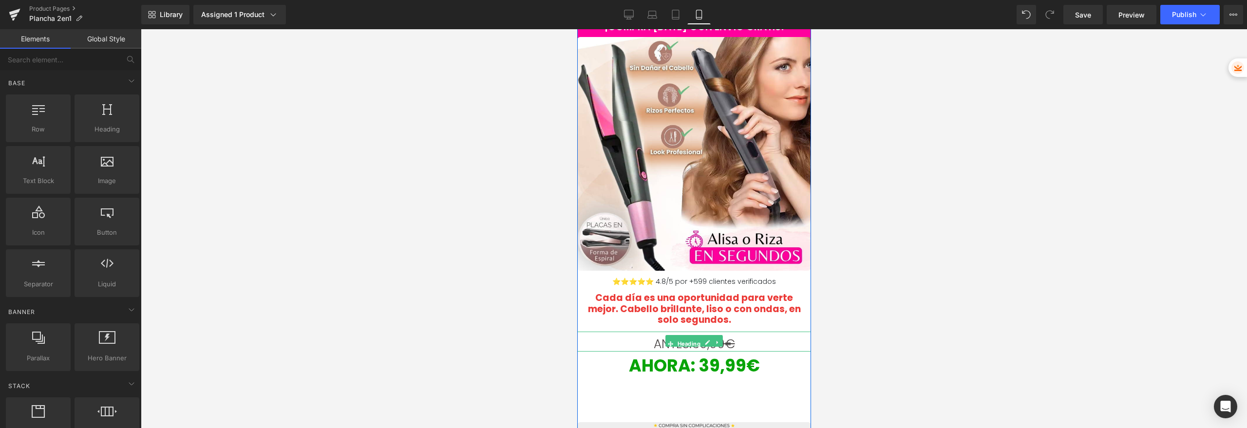
scroll to position [0, 0]
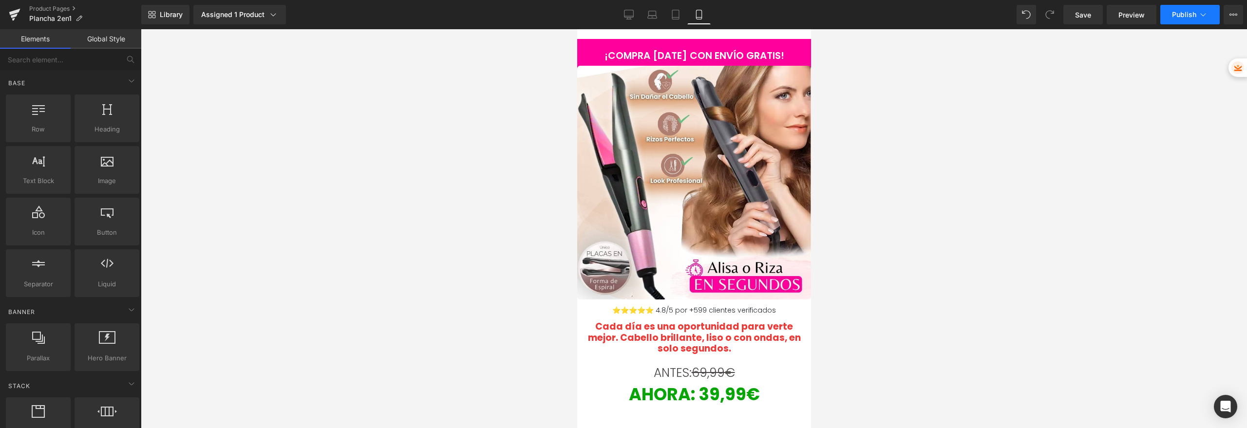
click at [1190, 12] on span "Publish" at bounding box center [1184, 15] width 24 height 8
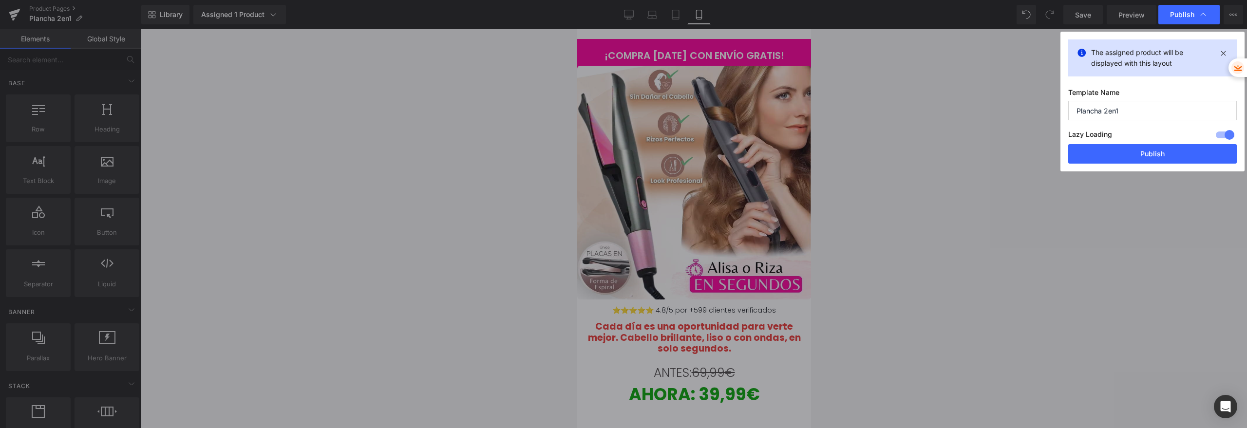
click at [1075, 167] on div "The assigned product will be displayed with this layout Template Name Plancha 2…" at bounding box center [1152, 102] width 184 height 140
click at [1079, 156] on button "Publish" at bounding box center [1152, 153] width 168 height 19
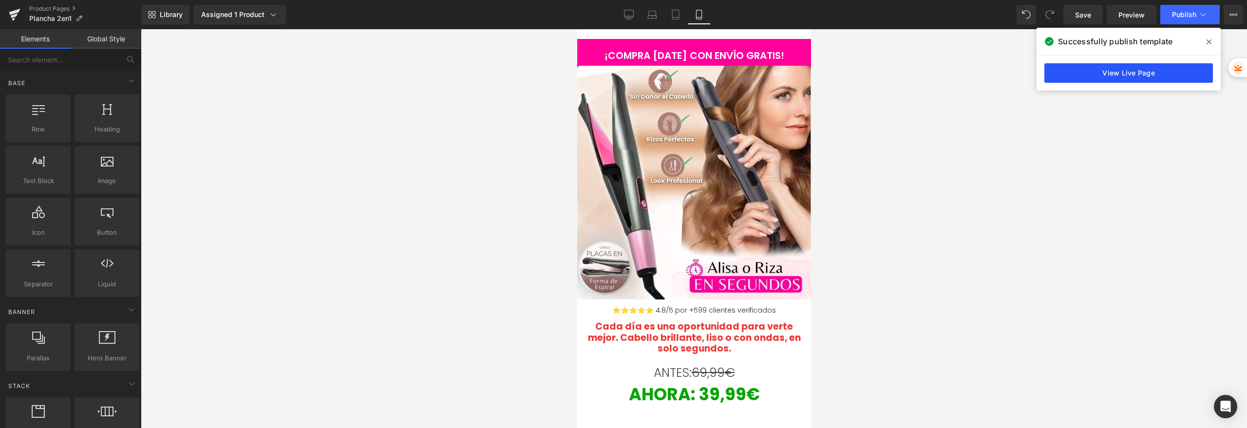
click at [1103, 76] on link "View Live Page" at bounding box center [1128, 72] width 168 height 19
